Goal: Check status

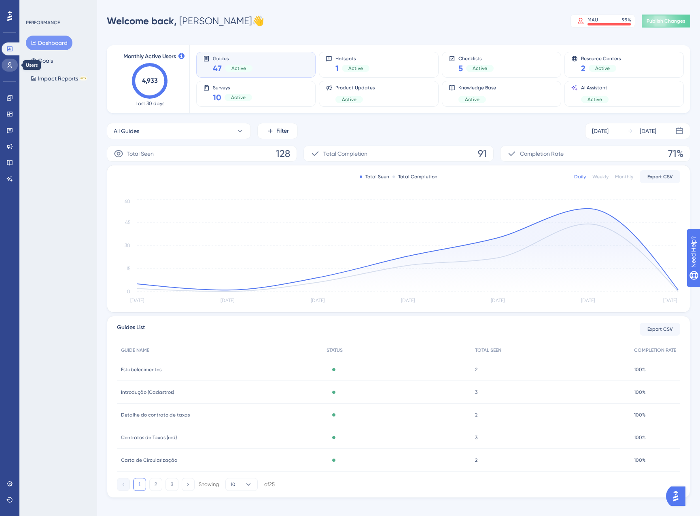
click at [3, 64] on link at bounding box center [10, 65] width 16 height 13
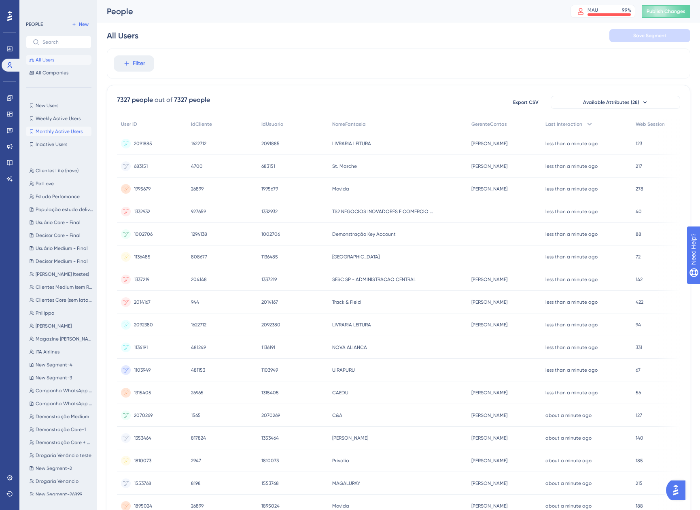
click at [61, 134] on span "Monthly Active Users" at bounding box center [59, 131] width 47 height 6
click at [573, 126] on span "Last Interaction" at bounding box center [564, 124] width 37 height 6
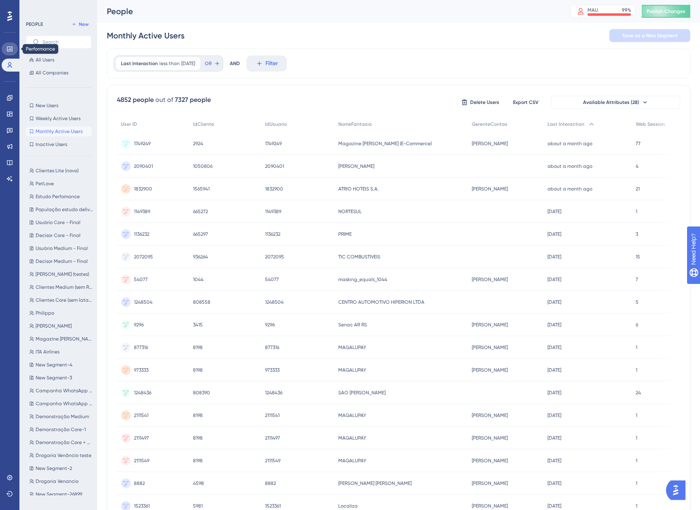
click at [10, 47] on icon at bounding box center [9, 49] width 5 height 5
